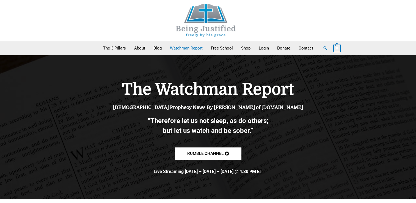
click at [178, 48] on link "Watchman Report" at bounding box center [186, 48] width 41 height 14
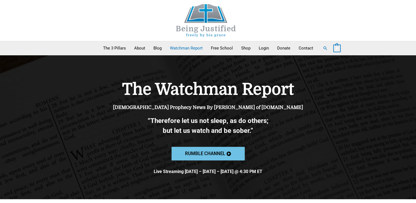
click at [209, 158] on link "Rumble channel" at bounding box center [207, 154] width 73 height 14
